Goal: Transaction & Acquisition: Purchase product/service

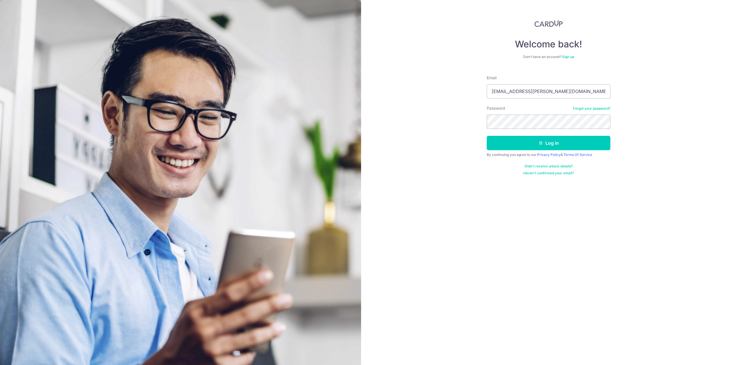
type input "[EMAIL_ADDRESS][PERSON_NAME][DOMAIN_NAME]"
click at [487, 136] on button "Log in" at bounding box center [549, 143] width 124 height 14
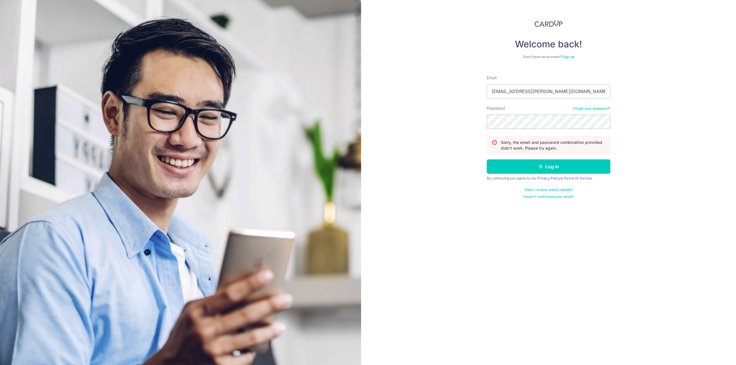
type input "[EMAIL_ADDRESS][PERSON_NAME][DOMAIN_NAME]"
click at [487, 160] on button "Log in" at bounding box center [549, 167] width 124 height 14
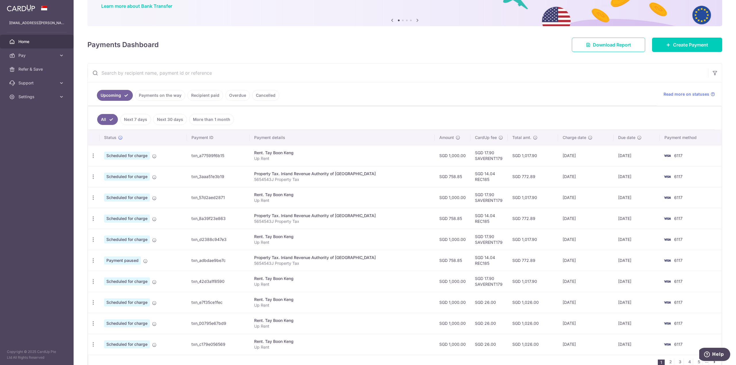
scroll to position [76, 0]
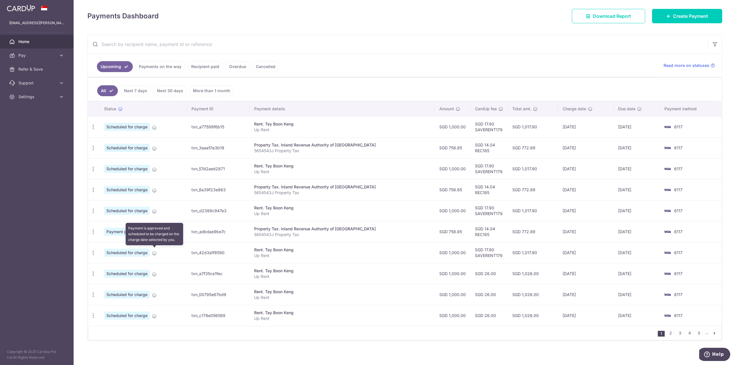
click at [154, 252] on icon at bounding box center [154, 253] width 5 height 5
click at [94, 250] on icon "button" at bounding box center [93, 253] width 6 height 6
click at [107, 265] on span "Update payment" at bounding box center [123, 268] width 39 height 7
radio input "true"
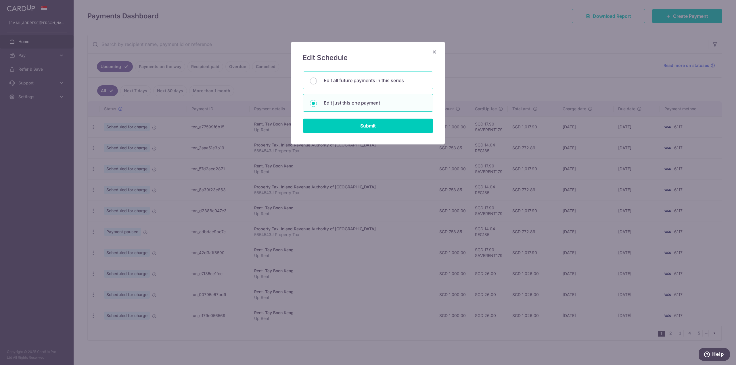
click at [350, 81] on p "Edit all future payments in this series" at bounding box center [375, 80] width 102 height 7
click at [317, 81] on input "Edit all future payments in this series" at bounding box center [313, 81] width 7 height 7
radio input "true"
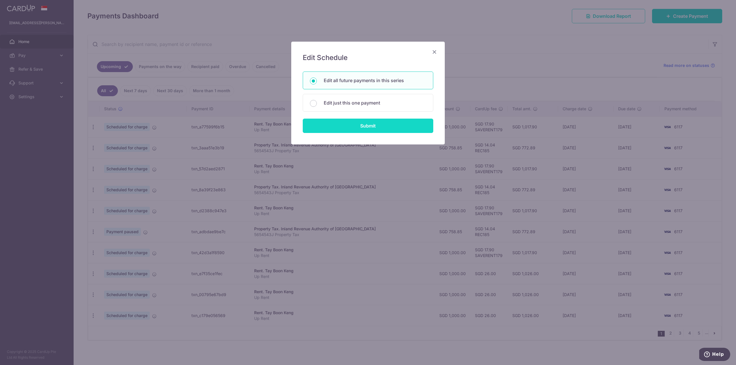
click at [366, 122] on input "Submit" at bounding box center [368, 126] width 131 height 14
radio input "true"
type input "1,000.00"
type input "Up Rent"
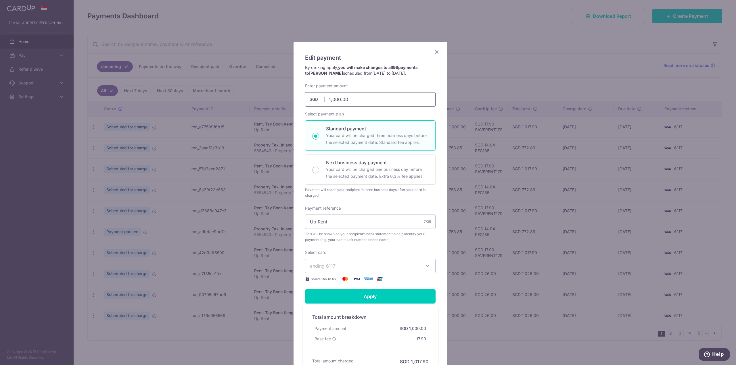
click at [331, 98] on input "1,000.00" at bounding box center [370, 99] width 131 height 14
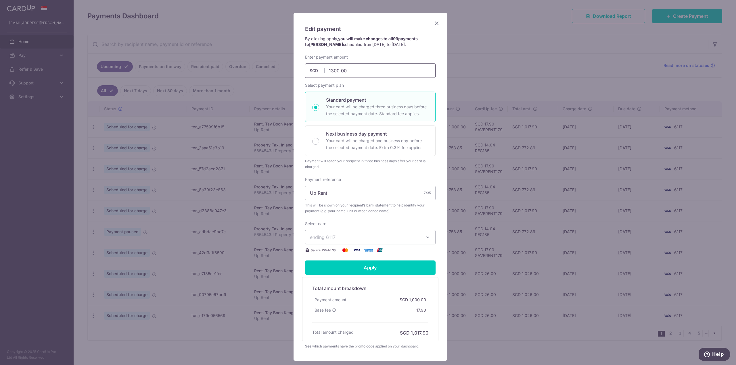
scroll to position [65, 0]
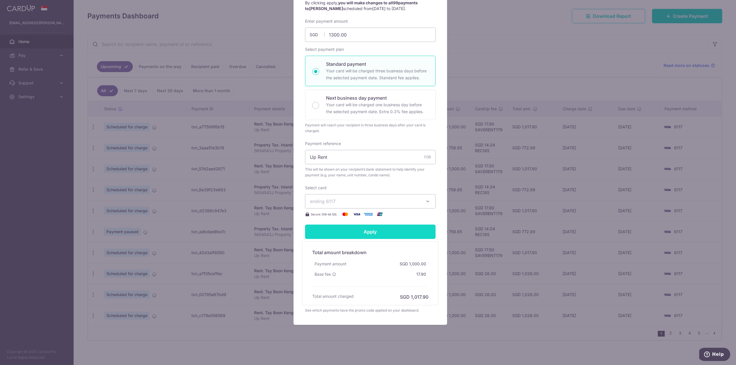
type input "1,300.00"
click at [392, 229] on form "By clicking apply, you will make changes to all 99 payments to Tay Boon Keng sc…" at bounding box center [370, 157] width 131 height 314
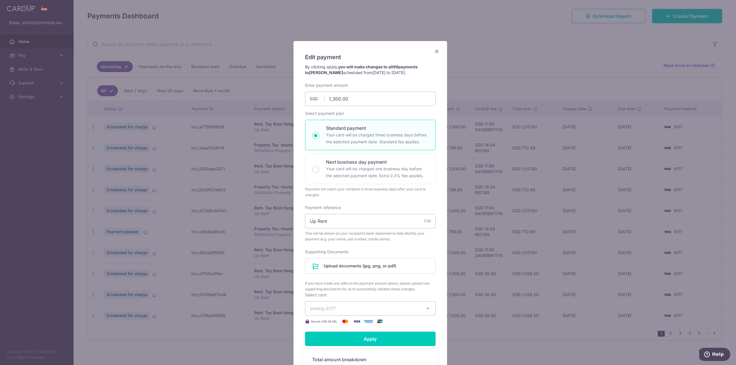
scroll to position [0, 0]
click at [435, 51] on icon "Close" at bounding box center [436, 51] width 7 height 7
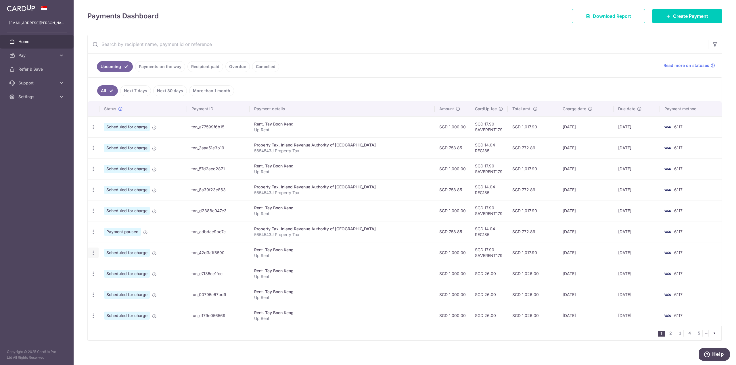
click at [94, 253] on icon "button" at bounding box center [93, 253] width 6 height 6
click at [110, 280] on span "Cancel payment" at bounding box center [124, 282] width 39 height 7
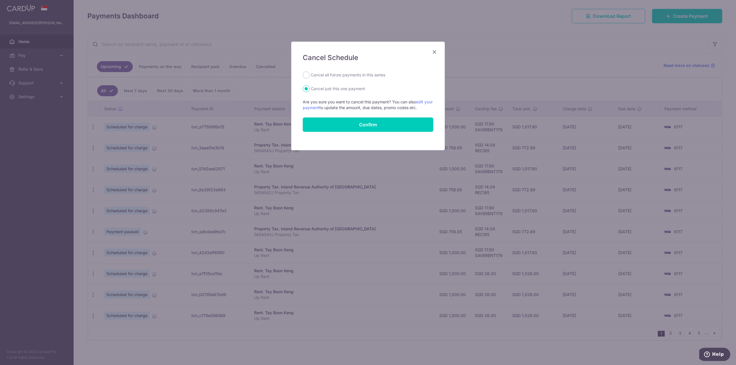
click at [327, 75] on label "Cancel all future payments in this series" at bounding box center [348, 75] width 74 height 7
click at [310, 75] on input "Cancel all future payments in this series" at bounding box center [306, 75] width 7 height 7
radio input "true"
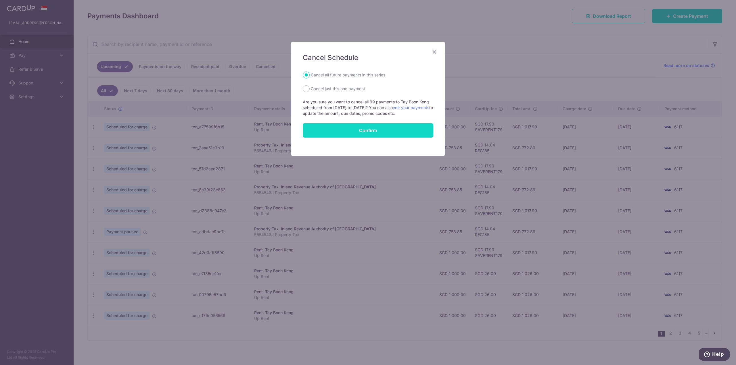
click at [341, 131] on button "Confirm" at bounding box center [368, 130] width 131 height 14
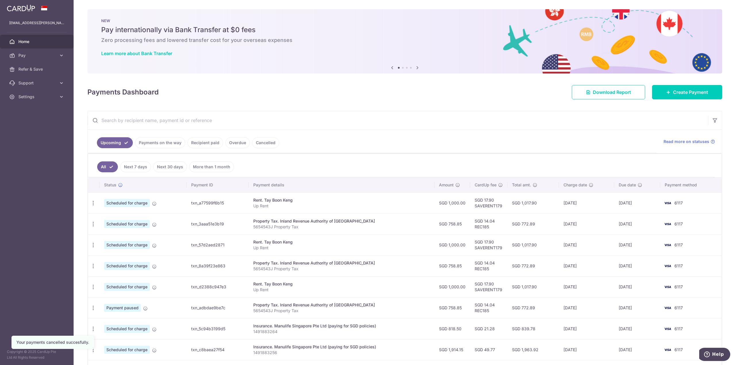
scroll to position [76, 0]
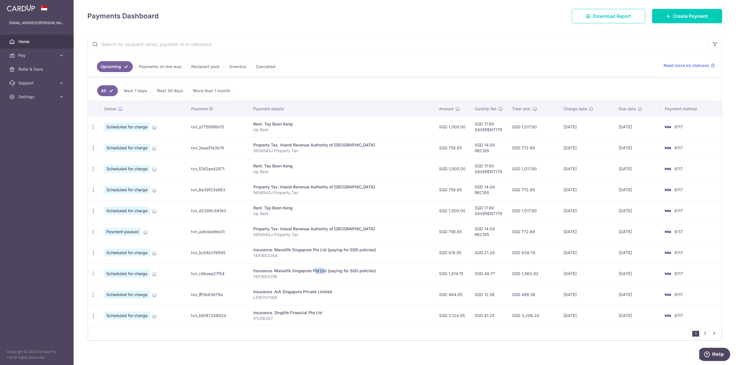
drag, startPoint x: 296, startPoint y: 269, endPoint x: 333, endPoint y: 269, distance: 36.2
click at [329, 269] on div "Insurance. Manulife Singapore Pte Ltd (paying for SGD policies)" at bounding box center [341, 271] width 177 height 6
click at [569, 269] on td "25/08/2026" at bounding box center [586, 273] width 55 height 21
click at [96, 271] on div "Update payment Cancel payment" at bounding box center [93, 274] width 11 height 11
click at [93, 272] on icon "button" at bounding box center [93, 274] width 6 height 6
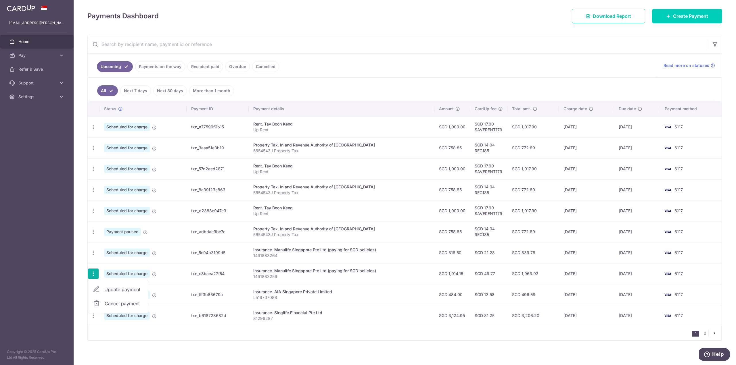
click at [111, 301] on span "Cancel payment" at bounding box center [124, 303] width 39 height 7
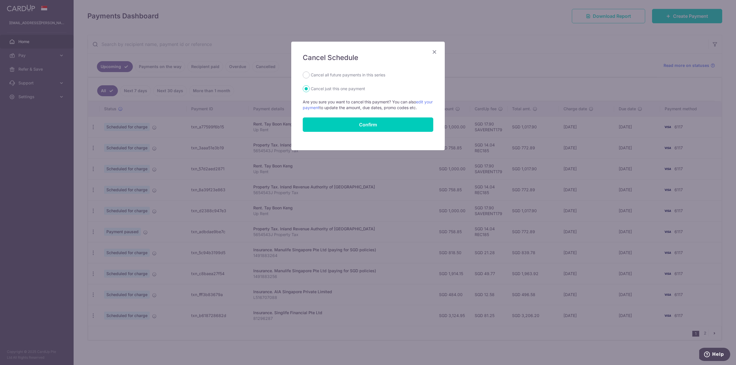
drag, startPoint x: 353, startPoint y: 76, endPoint x: 353, endPoint y: 83, distance: 6.3
click at [353, 76] on label "Cancel all future payments in this series" at bounding box center [348, 75] width 74 height 7
click at [310, 76] on input "Cancel all future payments in this series" at bounding box center [306, 75] width 7 height 7
radio input "true"
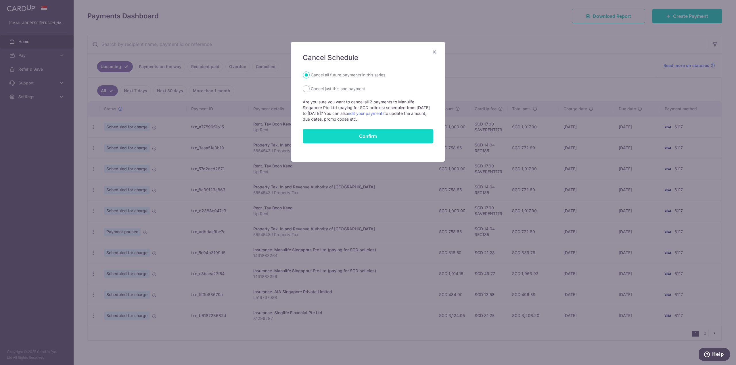
click at [351, 137] on button "Confirm" at bounding box center [368, 136] width 131 height 14
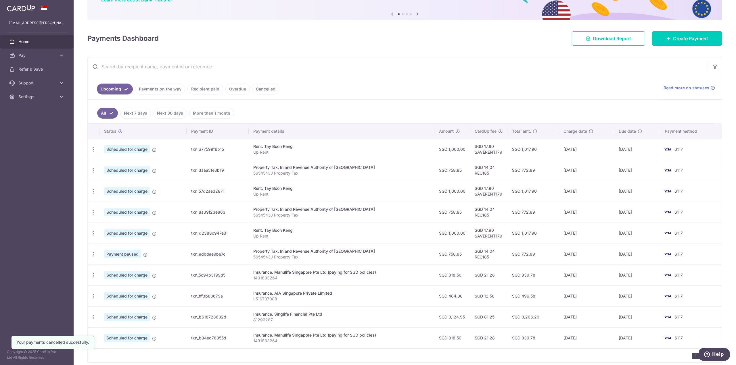
scroll to position [76, 0]
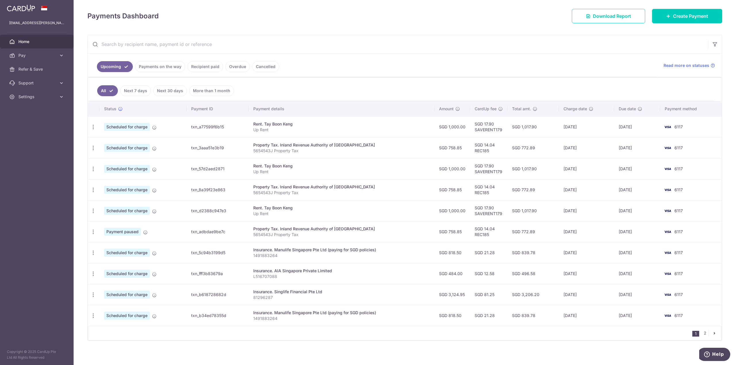
drag, startPoint x: 261, startPoint y: 225, endPoint x: 275, endPoint y: 229, distance: 15.3
click at [265, 227] on div "Property Tax. Inland Revenue Authority of [GEOGRAPHIC_DATA]" at bounding box center [341, 229] width 177 height 6
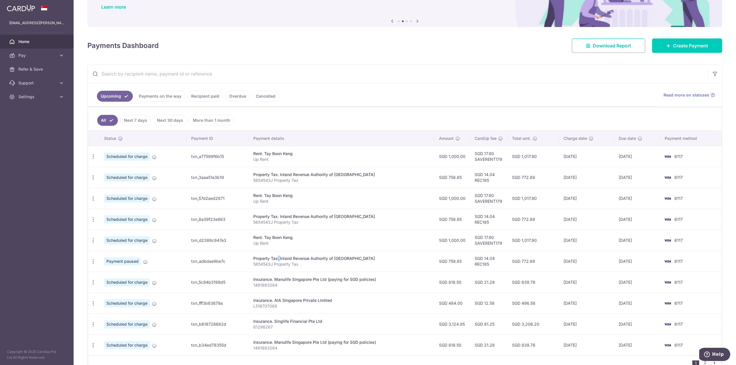
scroll to position [19, 0]
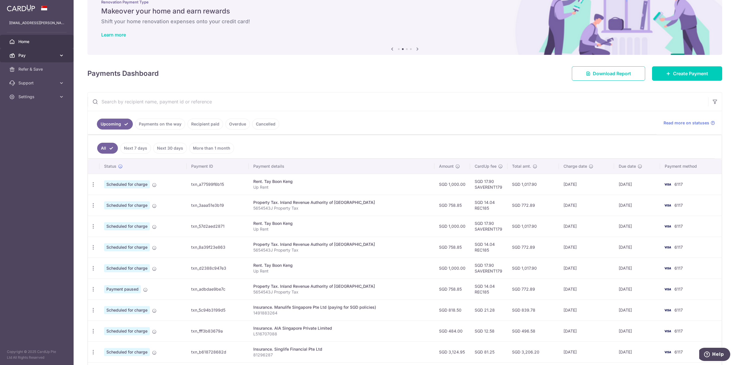
click at [30, 55] on span "Pay" at bounding box center [37, 56] width 38 height 6
click at [31, 70] on span "Payments" at bounding box center [37, 69] width 38 height 6
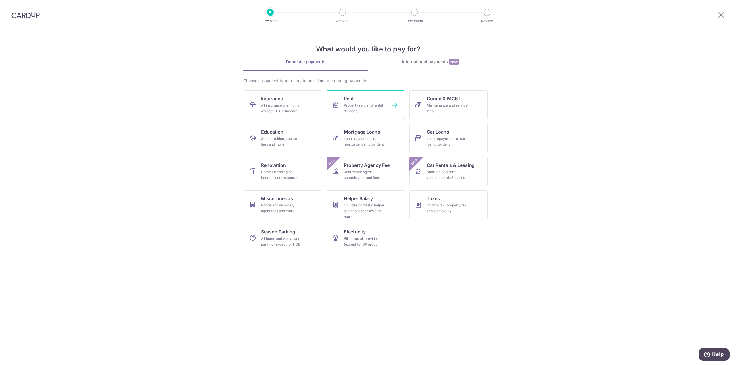
click at [389, 103] on link "Rent Property rent and rental deposits" at bounding box center [366, 105] width 78 height 29
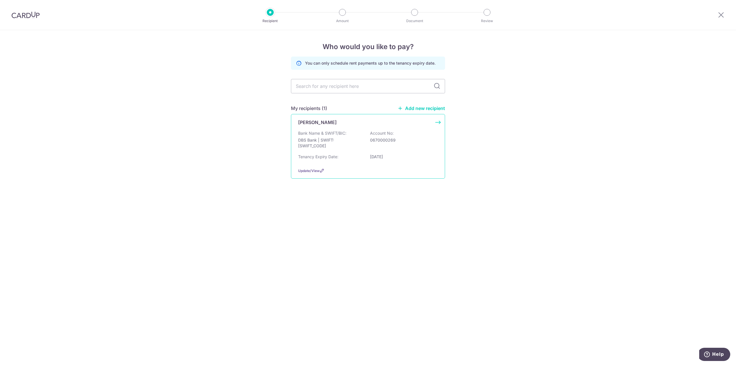
click at [340, 123] on div "Tay Boon Keng" at bounding box center [364, 122] width 133 height 7
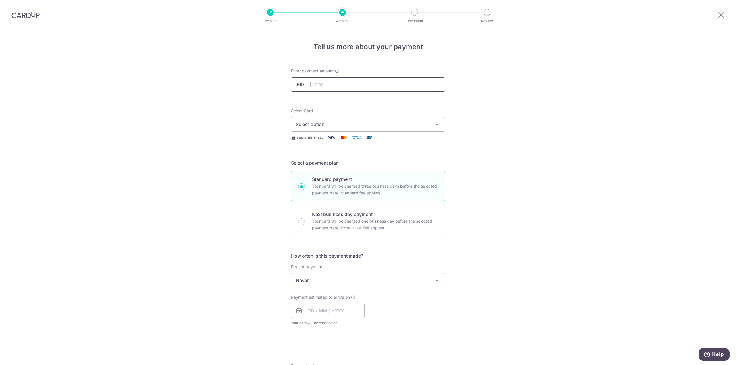
click at [331, 87] on input "text" at bounding box center [368, 84] width 154 height 14
type input "1,300.00"
click at [333, 124] on span "Select option" at bounding box center [363, 124] width 134 height 7
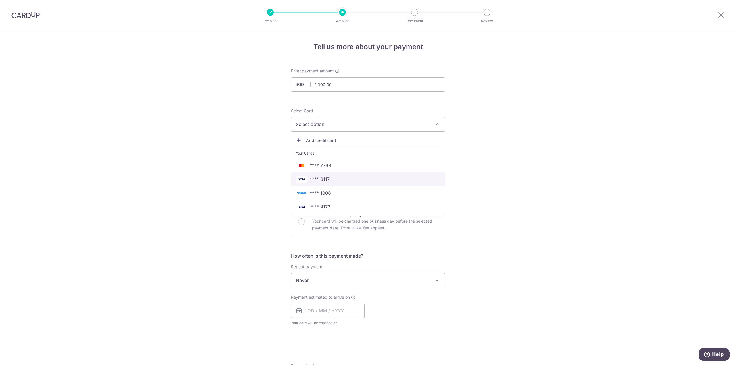
click at [327, 176] on span "**** 6117" at bounding box center [320, 179] width 20 height 7
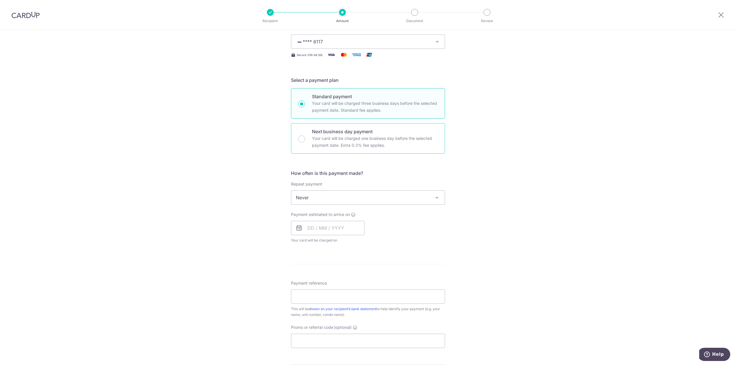
scroll to position [115, 0]
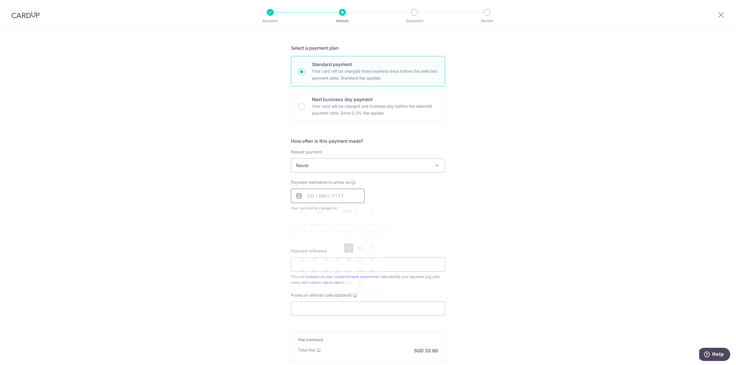
click at [322, 197] on input "text" at bounding box center [328, 196] width 74 height 14
click at [356, 210] on select "2025 2026 2027 2028 2029 2030 2031 2032 2033 2034 2035" at bounding box center [350, 211] width 15 height 5
click at [325, 212] on select "Jan Feb Mar Apr May Jun Jul Aug Sep Oct Nov Dec" at bounding box center [323, 211] width 15 height 5
click at [346, 259] on link "15" at bounding box center [348, 259] width 9 height 9
type input "[DATE]"
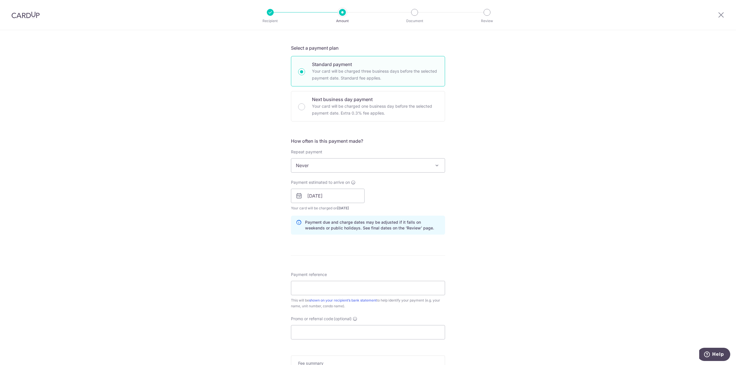
click at [389, 205] on div "Payment estimated to arrive on 15/01/2026 Prev Next Jan Feb Mar Apr May Jun Jul…" at bounding box center [367, 196] width 161 height 32
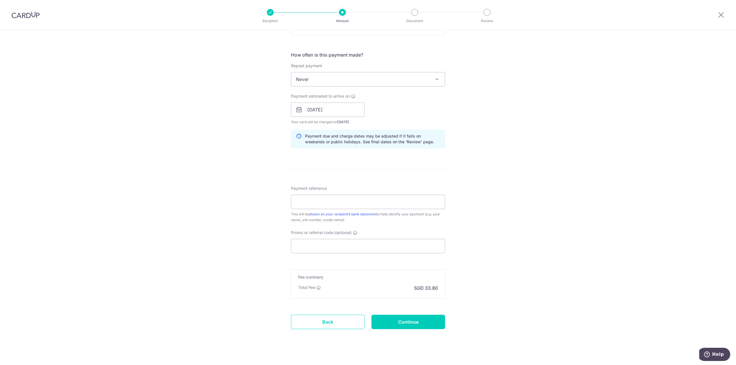
scroll to position [207, 0]
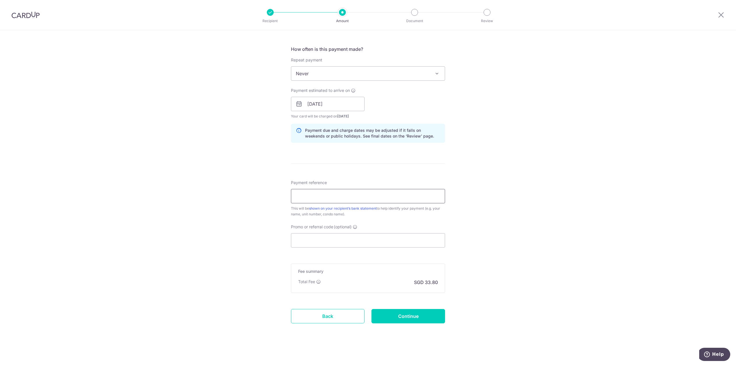
click at [321, 192] on input "Payment reference" at bounding box center [368, 196] width 154 height 14
click at [314, 242] on input "Promo or referral code (optional)" at bounding box center [368, 240] width 154 height 14
paste input "SAVERENT179"
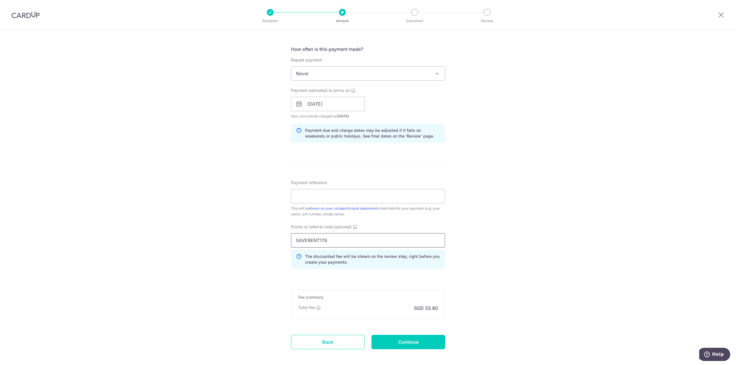
type input "SAVERENT179"
click at [509, 263] on div "Tell us more about your payment Enter payment amount SGD 1,300.00 1300.00 Selec…" at bounding box center [368, 108] width 736 height 570
click at [432, 336] on input "Continue" at bounding box center [408, 342] width 74 height 14
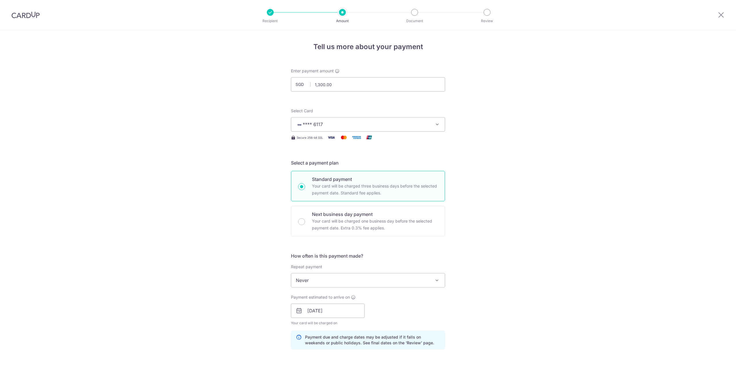
scroll to position [241, 0]
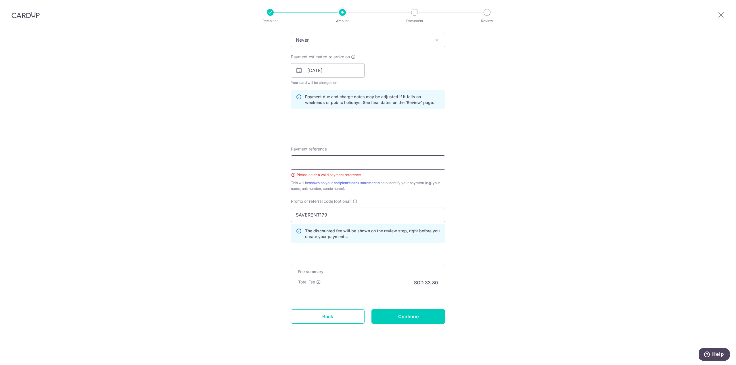
click at [348, 165] on input "Payment reference" at bounding box center [368, 163] width 154 height 14
type input "Up@[PERSON_NAME] 07-01 Rent"
click at [409, 319] on input "Continue" at bounding box center [408, 317] width 74 height 14
drag, startPoint x: 328, startPoint y: 163, endPoint x: 319, endPoint y: 162, distance: 9.2
click at [321, 162] on input "Up@Robertson 07-01 Rent" at bounding box center [368, 163] width 154 height 14
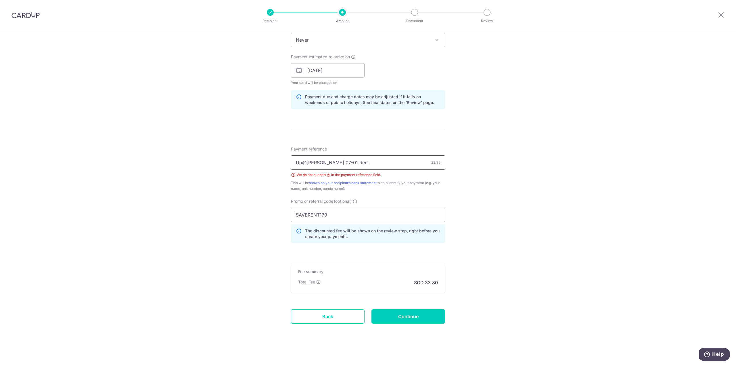
drag, startPoint x: 311, startPoint y: 163, endPoint x: 301, endPoint y: 161, distance: 10.0
click at [301, 161] on input "Up@Robertson 07-01 Rent" at bounding box center [368, 163] width 154 height 14
click at [314, 161] on input "Upertson 07-01 Rent" at bounding box center [368, 163] width 154 height 14
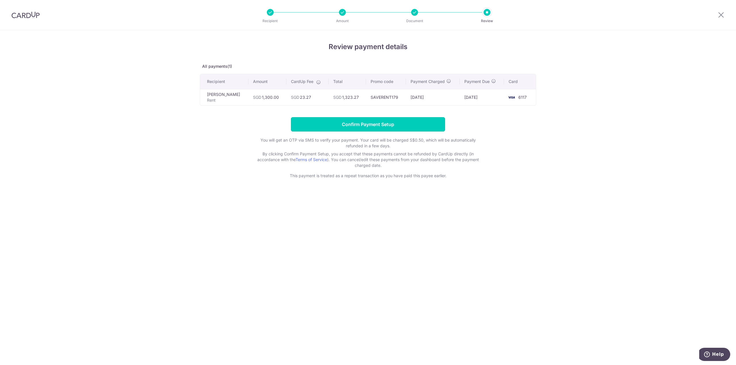
click at [357, 123] on input "Confirm Payment Setup" at bounding box center [368, 124] width 154 height 14
drag, startPoint x: 0, startPoint y: 0, endPoint x: 132, endPoint y: 22, distance: 134.0
click at [132, 22] on header "Recipient Amount Document Review" at bounding box center [368, 15] width 736 height 30
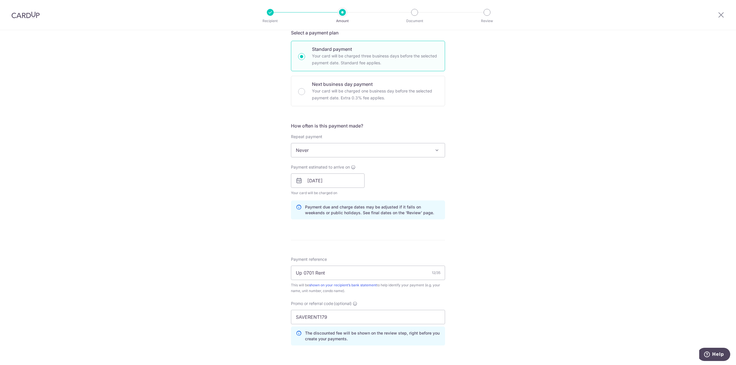
scroll to position [172, 0]
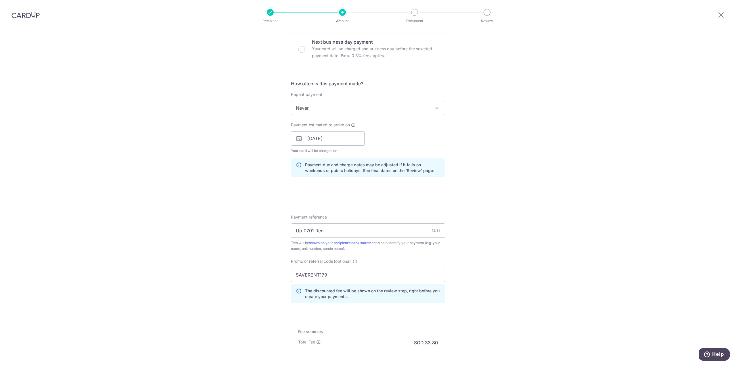
click at [382, 104] on span "Never" at bounding box center [368, 108] width 154 height 14
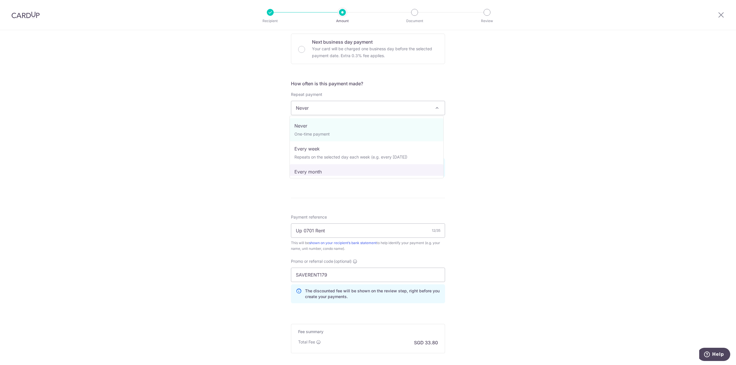
select select "3"
type input "[DATE]"
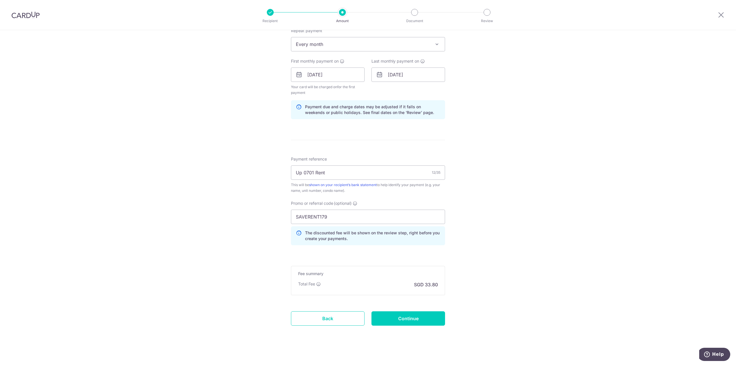
scroll to position [238, 0]
click at [426, 311] on input "Continue" at bounding box center [408, 317] width 74 height 14
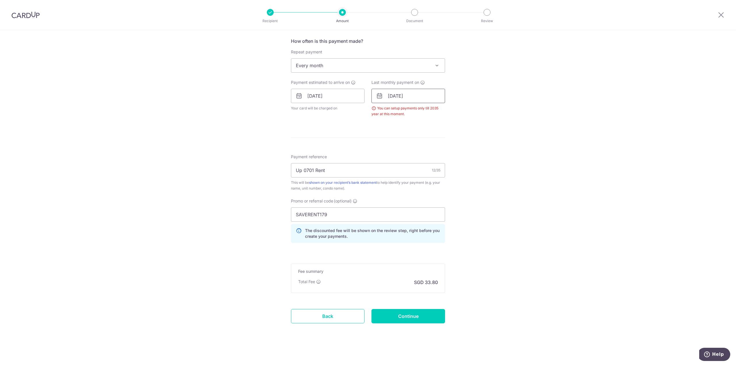
click at [410, 96] on input "[DATE]" at bounding box center [408, 96] width 74 height 14
click at [434, 112] on select "2026 2027 2028 2029 2030 2031 2032 2033 2034 2035" at bounding box center [430, 111] width 15 height 5
click at [453, 181] on link "31" at bounding box center [452, 182] width 9 height 9
type input "[DATE]"
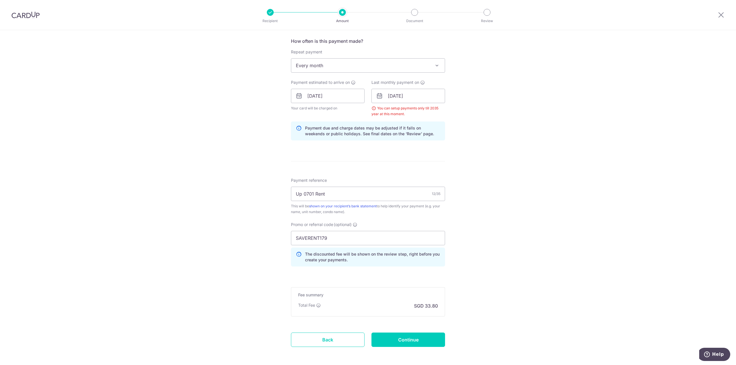
click at [471, 192] on div "Tell us more about your payment Enter payment amount SGD 1,300.00 1300.00 Selec…" at bounding box center [368, 102] width 736 height 575
click at [411, 342] on input "Continue" at bounding box center [408, 340] width 74 height 14
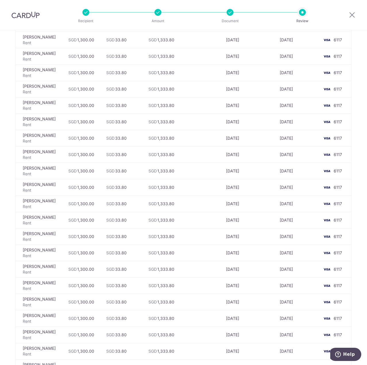
scroll to position [1626, 0]
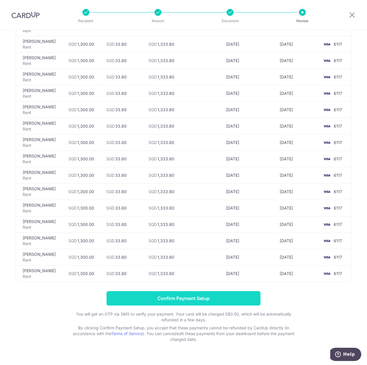
click at [245, 291] on input "Confirm Payment Setup" at bounding box center [184, 298] width 154 height 14
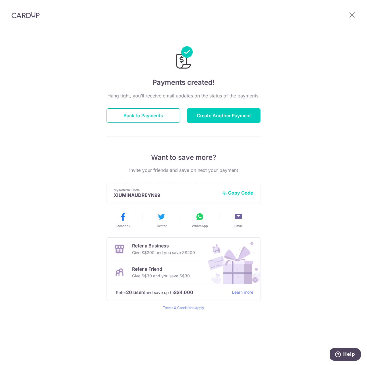
click at [158, 113] on button "Back to Payments" at bounding box center [144, 115] width 74 height 14
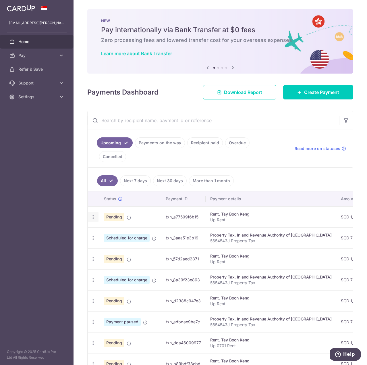
click at [96, 212] on div "Update payment Cancel payment" at bounding box center [93, 217] width 11 height 11
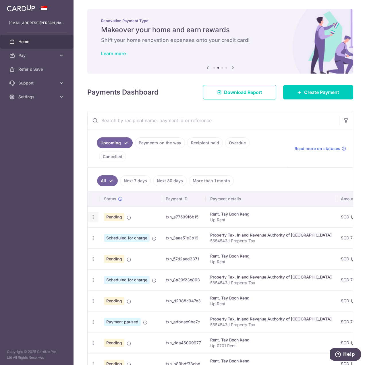
click at [94, 214] on icon "button" at bounding box center [93, 217] width 6 height 6
click at [119, 229] on span "Update payment" at bounding box center [123, 232] width 39 height 7
radio input "true"
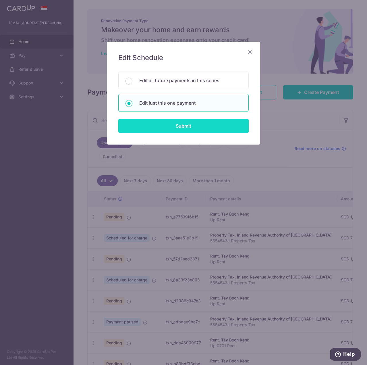
click at [161, 125] on input "Submit" at bounding box center [183, 126] width 131 height 14
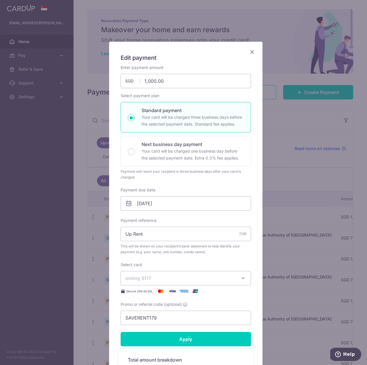
click at [251, 50] on icon "Close" at bounding box center [252, 51] width 7 height 7
